Goal: Task Accomplishment & Management: Use online tool/utility

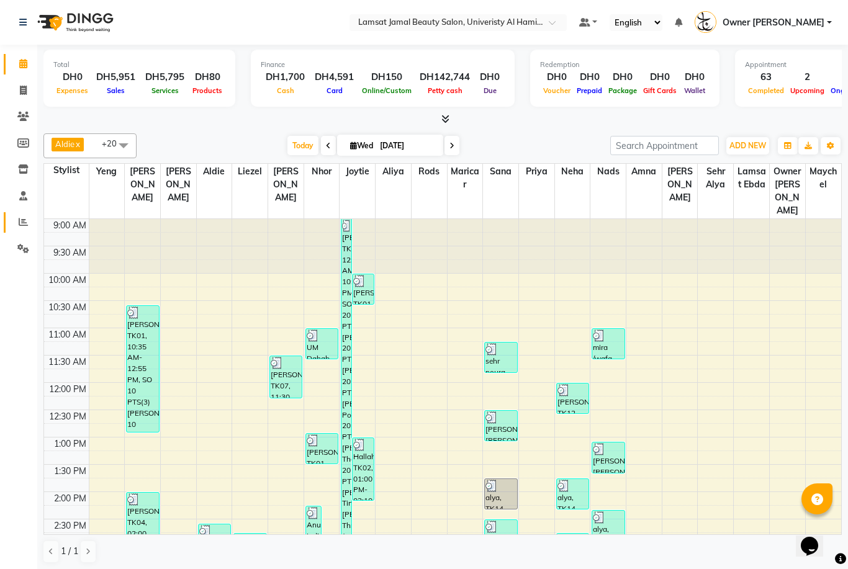
click at [27, 220] on icon at bounding box center [23, 221] width 9 height 9
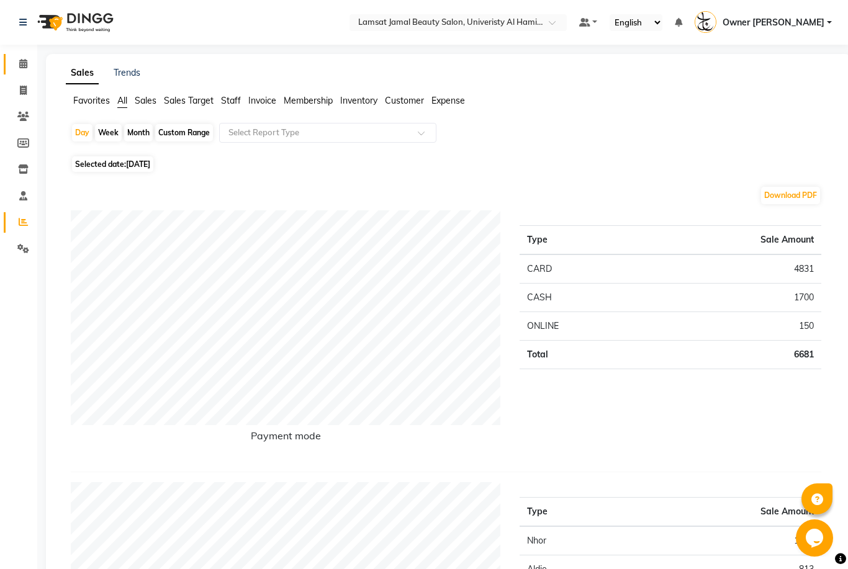
click at [26, 61] on icon at bounding box center [23, 63] width 8 height 9
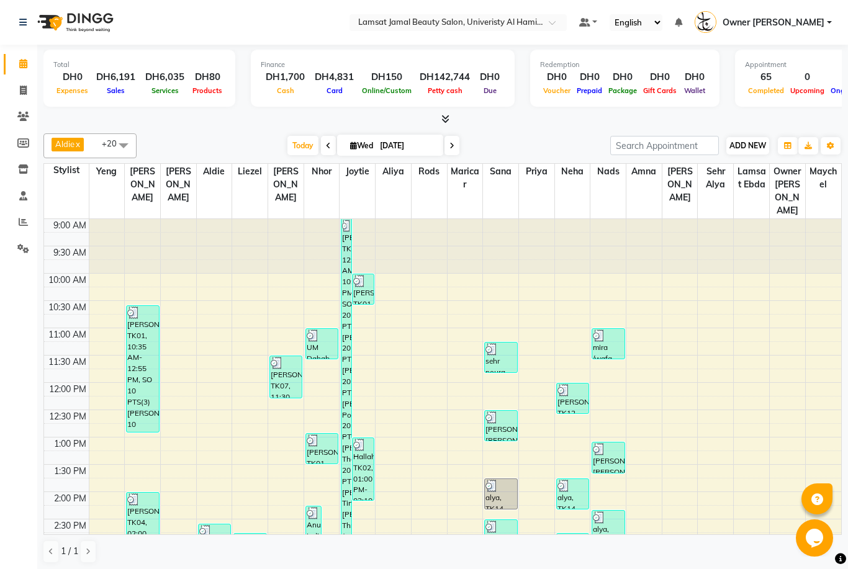
click at [743, 142] on span "ADD NEW" at bounding box center [748, 145] width 37 height 9
click at [787, 198] on link "Add Expense" at bounding box center [819, 201] width 98 height 16
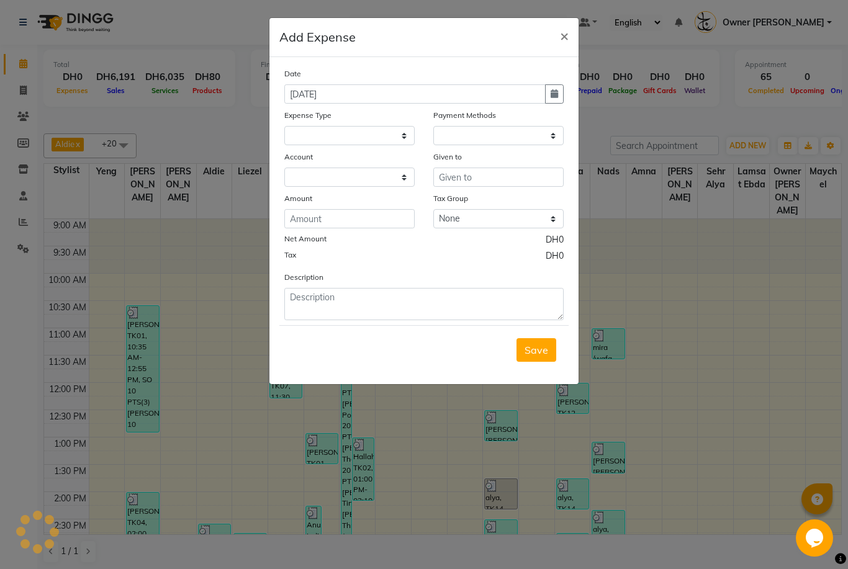
select select
select select "1"
select select "7420"
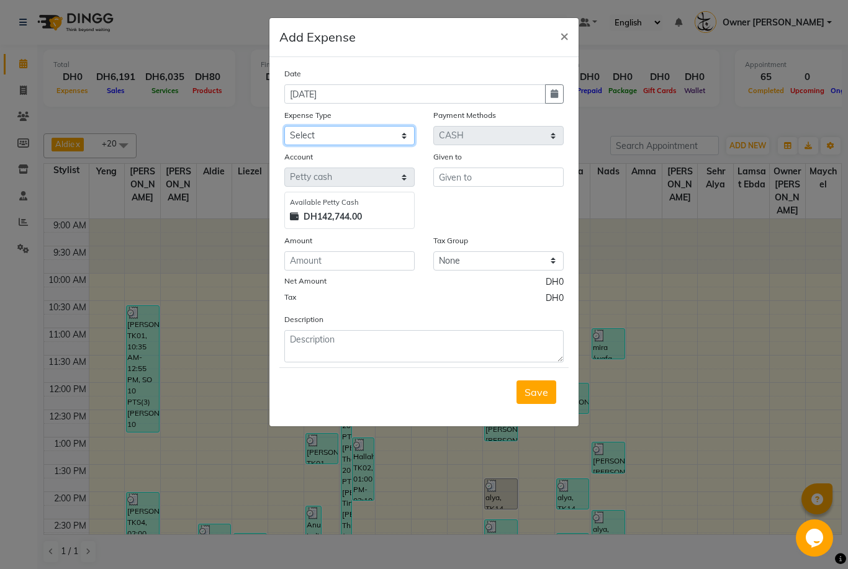
click at [401, 132] on select "Select Advance Salary Bank charges Car maintenance Cash transfer to bank Cash t…" at bounding box center [349, 135] width 130 height 19
select select "22088"
click at [494, 179] on input "text" at bounding box center [498, 177] width 130 height 19
type input "boss"
click at [360, 265] on input "number" at bounding box center [349, 260] width 130 height 19
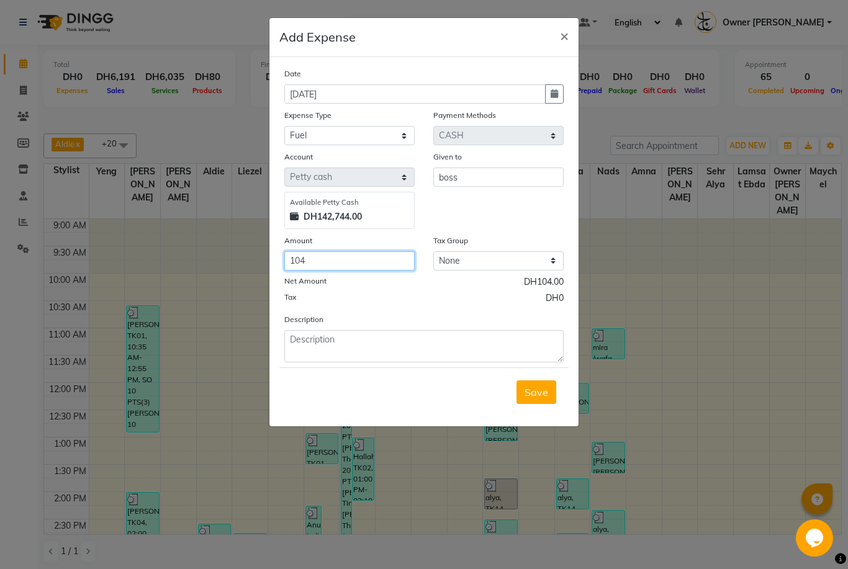
type input "104"
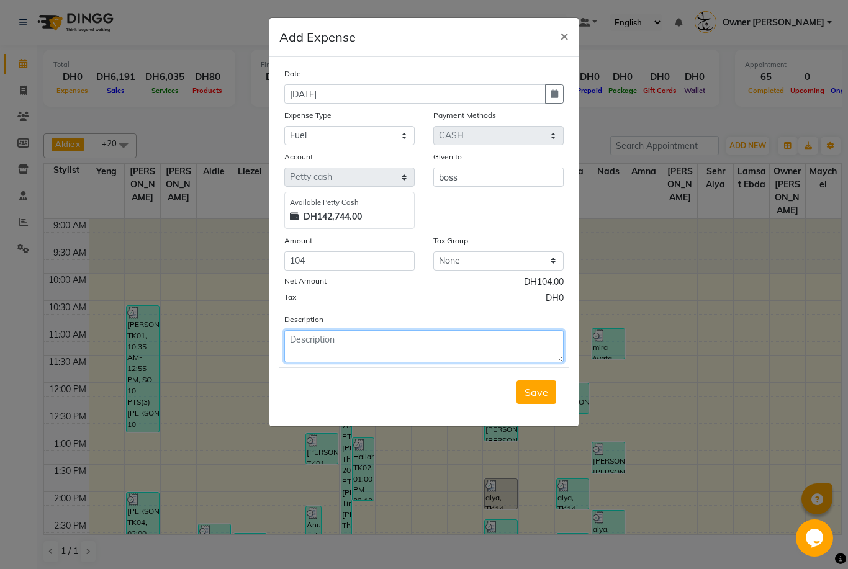
click at [390, 345] on textarea at bounding box center [423, 346] width 279 height 32
type textarea "white car"
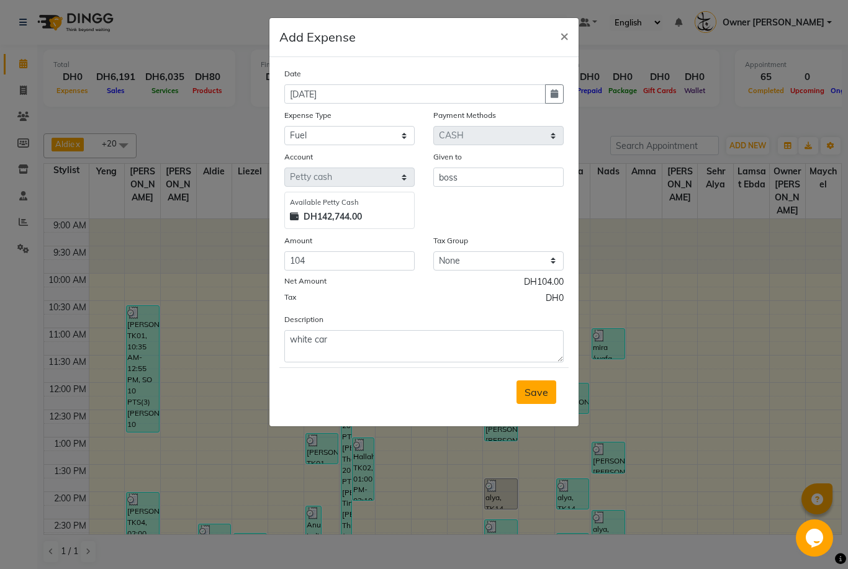
click at [543, 393] on span "Save" at bounding box center [537, 392] width 24 height 12
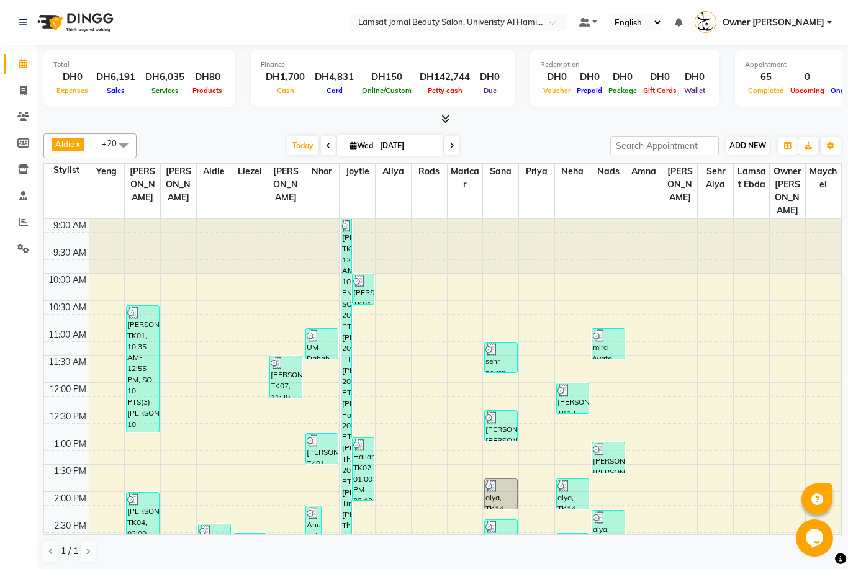
click at [743, 148] on span "ADD NEW" at bounding box center [748, 145] width 37 height 9
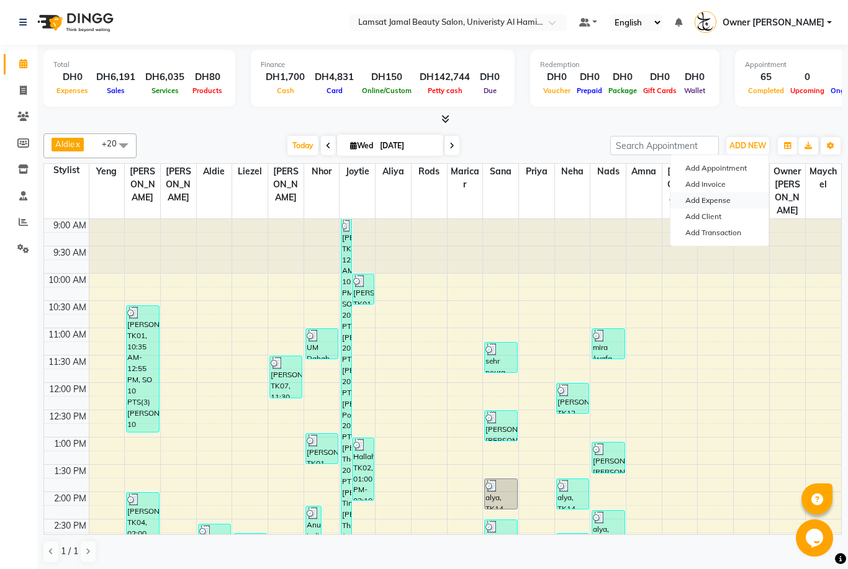
click at [693, 203] on link "Add Expense" at bounding box center [720, 201] width 98 height 16
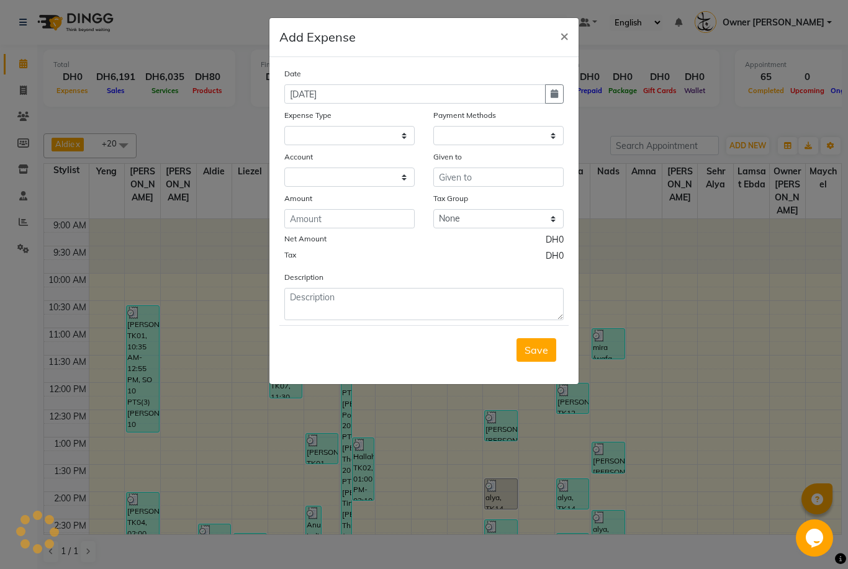
select select
select select "1"
select select "7420"
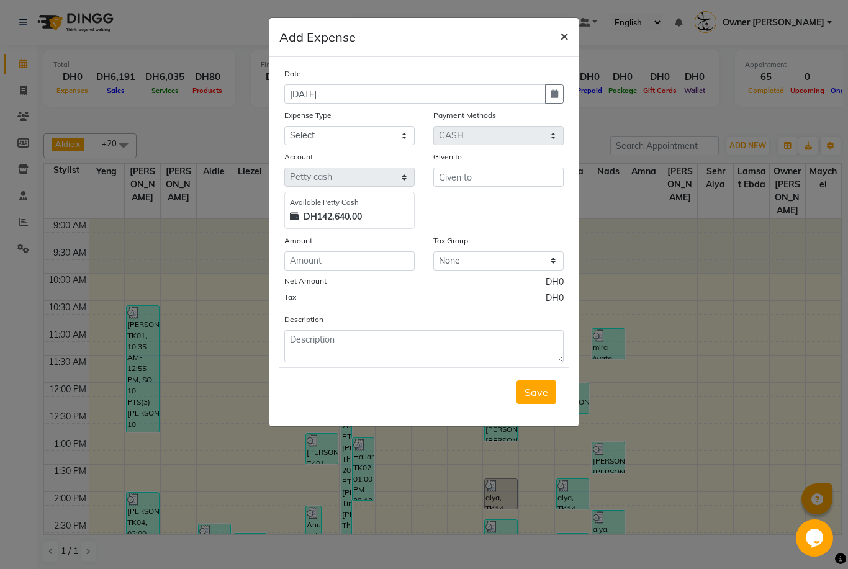
click at [563, 44] on span "×" at bounding box center [564, 35] width 9 height 19
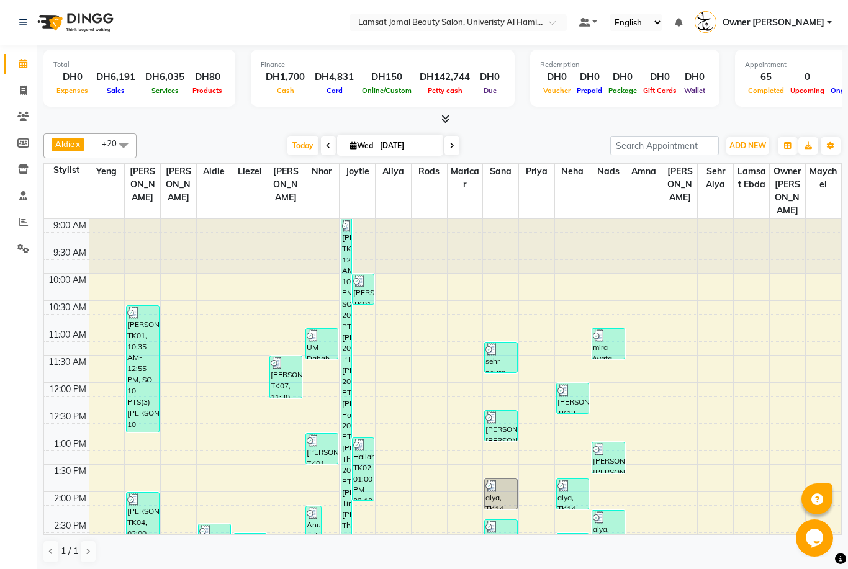
click at [19, 56] on link "Calendar" at bounding box center [19, 64] width 30 height 20
click at [16, 212] on link "Reports" at bounding box center [19, 222] width 30 height 20
